Goal: Find specific page/section: Find specific page/section

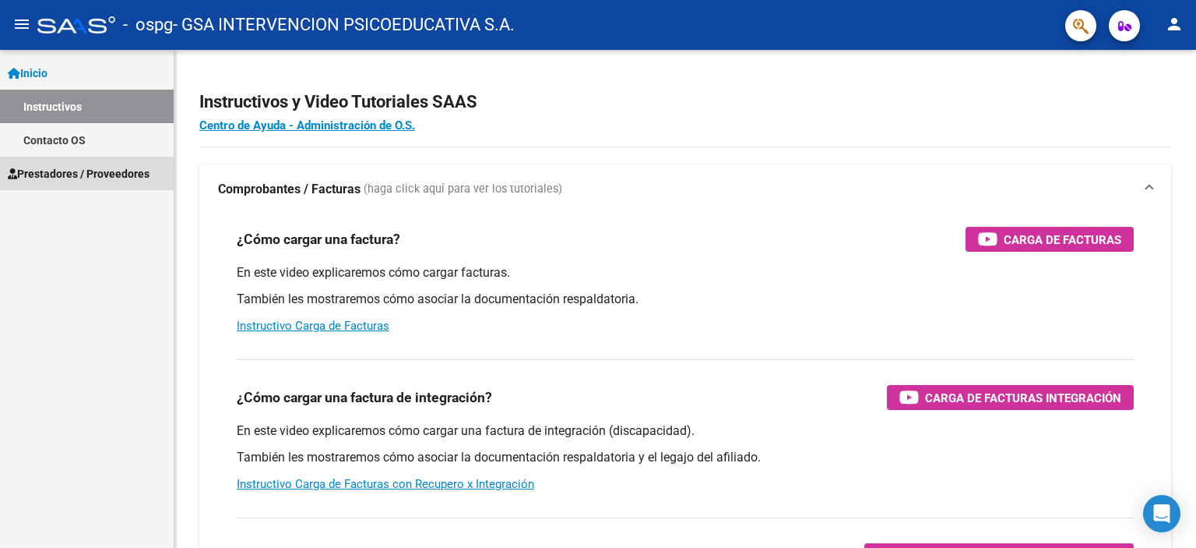
click at [108, 174] on span "Prestadores / Proveedores" at bounding box center [79, 173] width 142 height 17
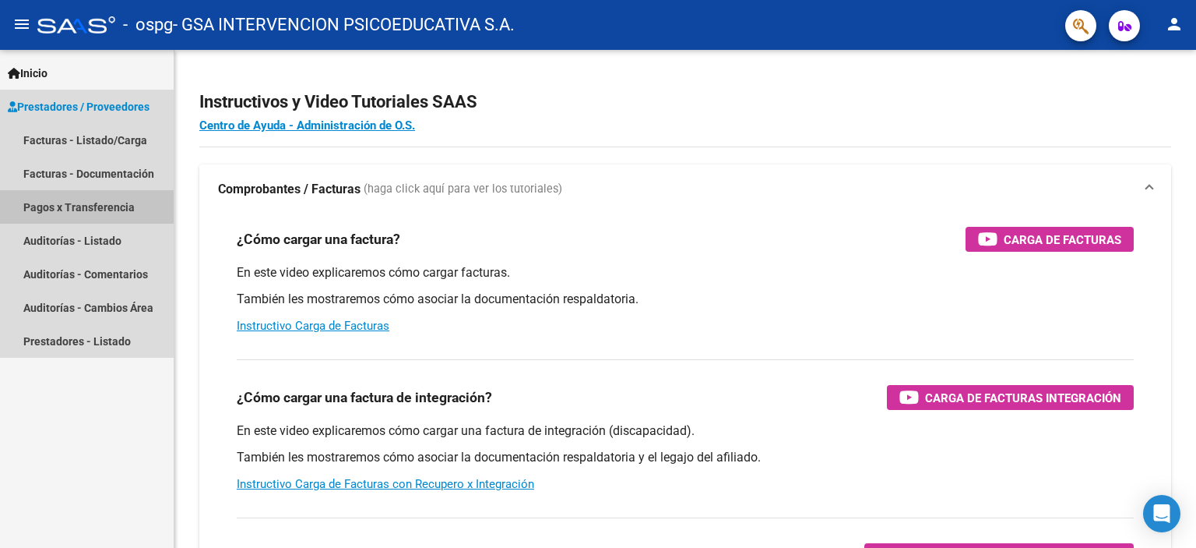
click at [90, 203] on link "Pagos x Transferencia" at bounding box center [87, 206] width 174 height 33
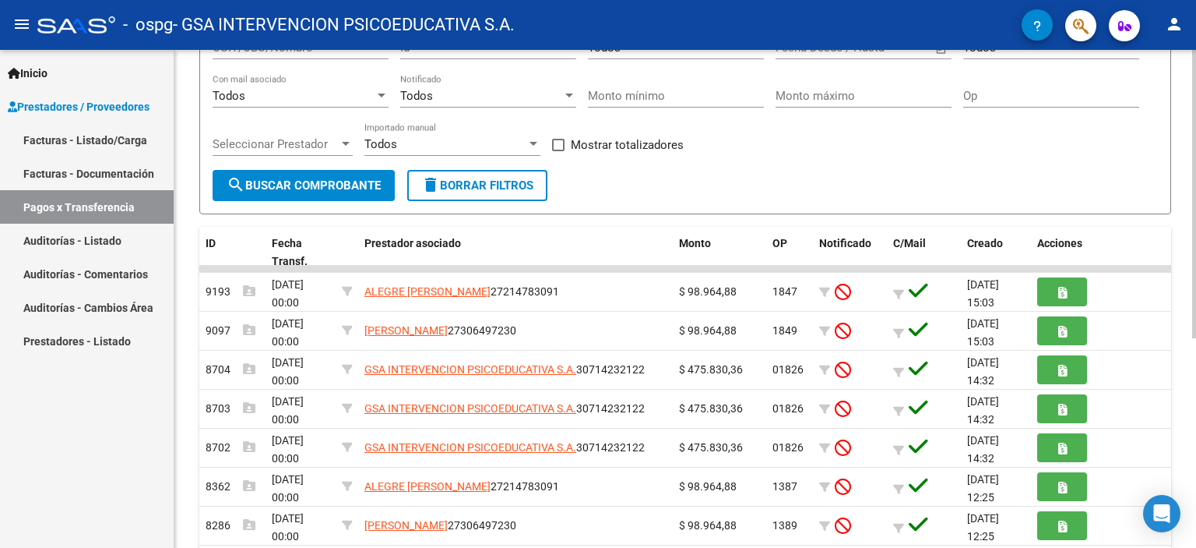
scroll to position [157, 0]
click at [1196, 389] on div at bounding box center [1194, 284] width 4 height 288
click at [1167, 24] on mat-icon "person" at bounding box center [1174, 24] width 19 height 19
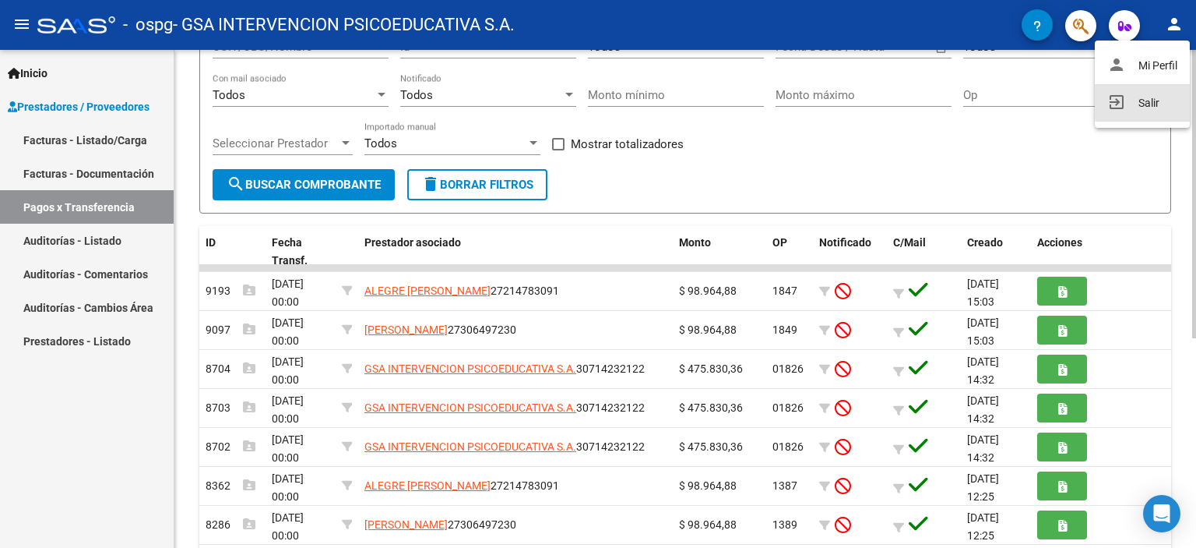
click at [1134, 98] on button "exit_to_app Salir" at bounding box center [1142, 102] width 95 height 37
